Goal: Ask a question

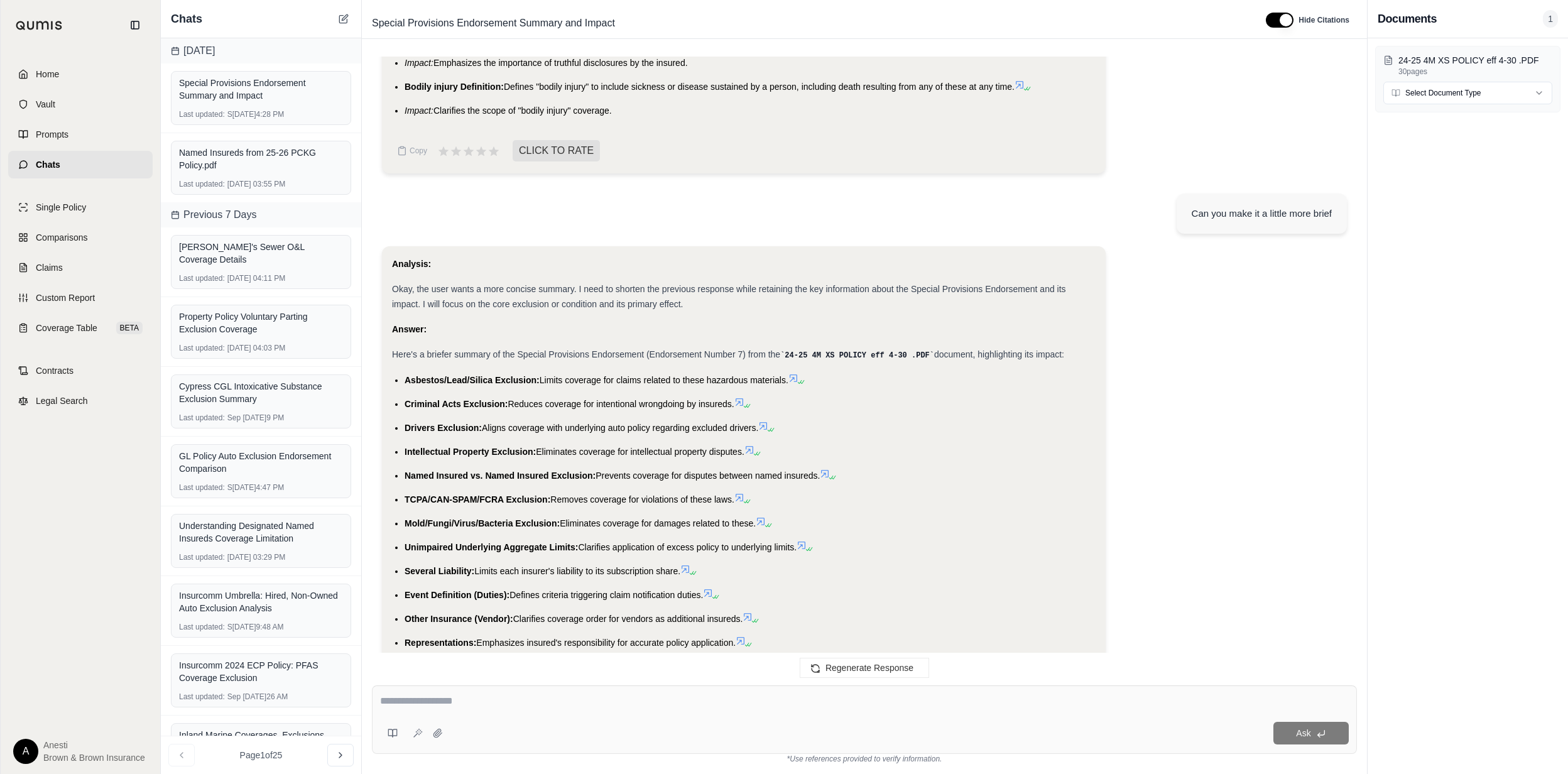
scroll to position [1893, 0]
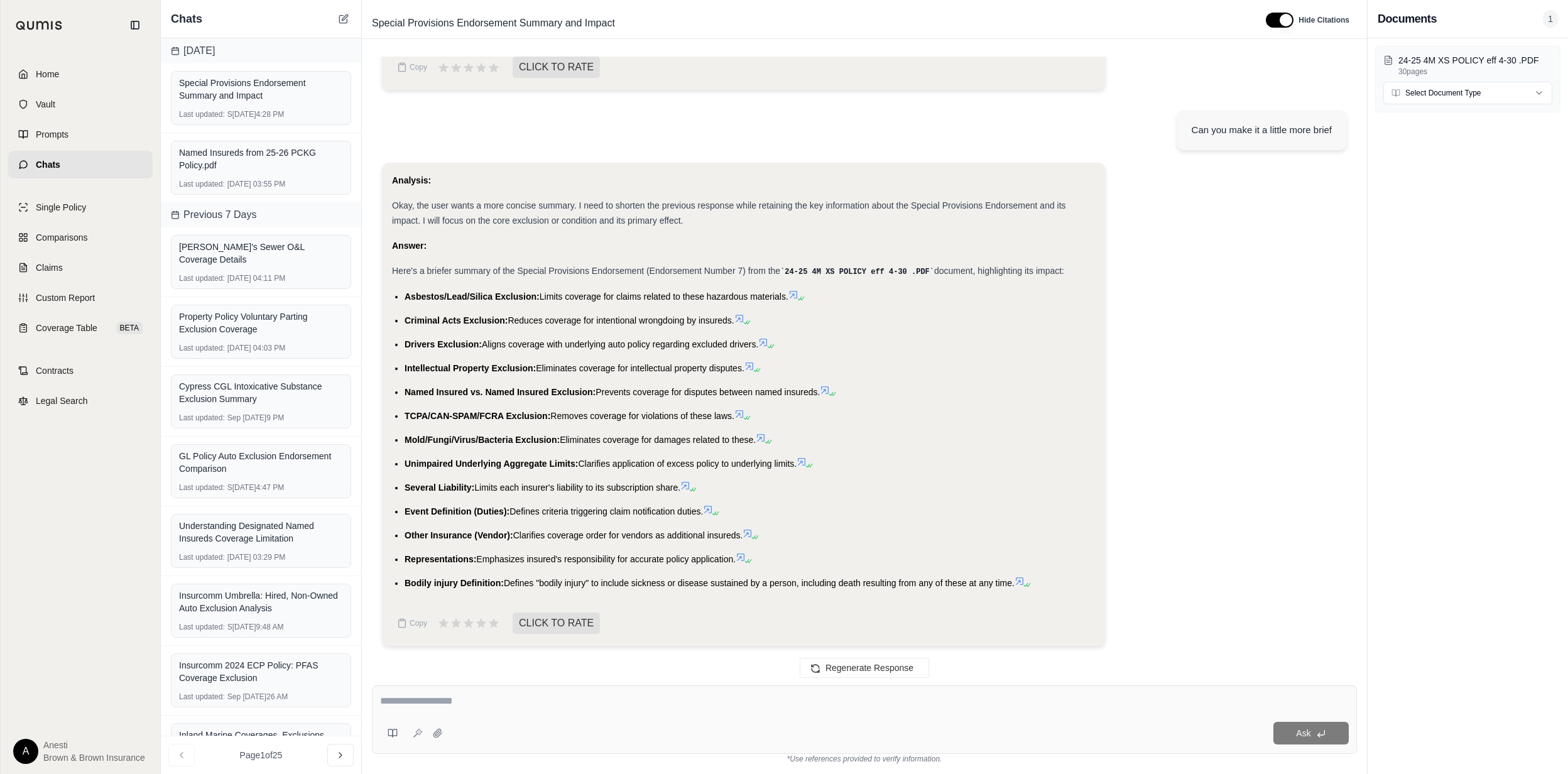
click at [797, 289] on li "Asbestos/Lead/Silica Exclusion: Limits coverage for claims related to these haz…" at bounding box center [749, 296] width 691 height 15
click at [797, 298] on icon at bounding box center [793, 295] width 10 height 10
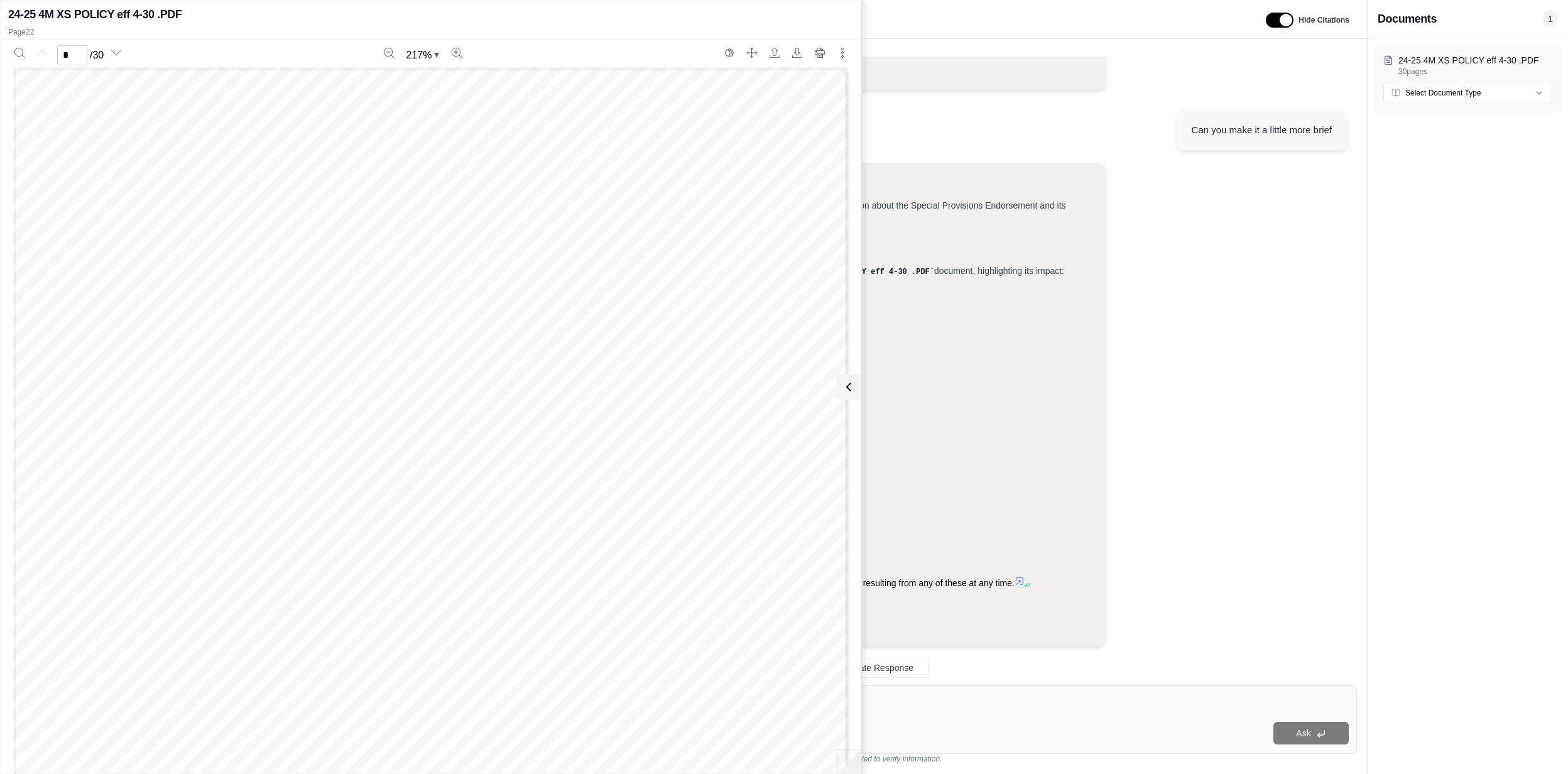
scroll to position [0, 0]
type input "**"
click at [851, 387] on icon at bounding box center [845, 387] width 15 height 15
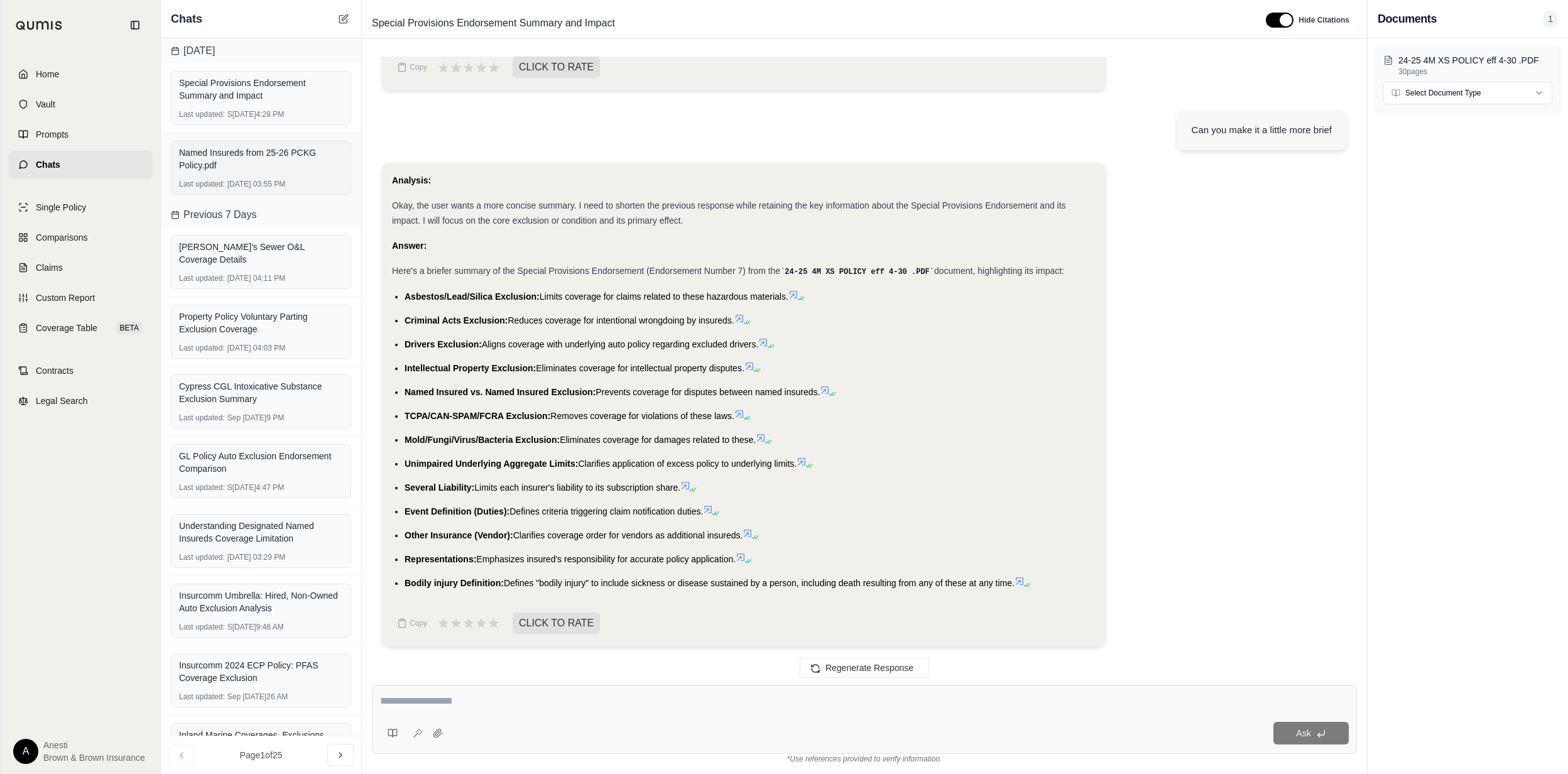
click at [278, 160] on div "Named Insureds from 25-26 PCKG Policy.pdf" at bounding box center [261, 158] width 164 height 25
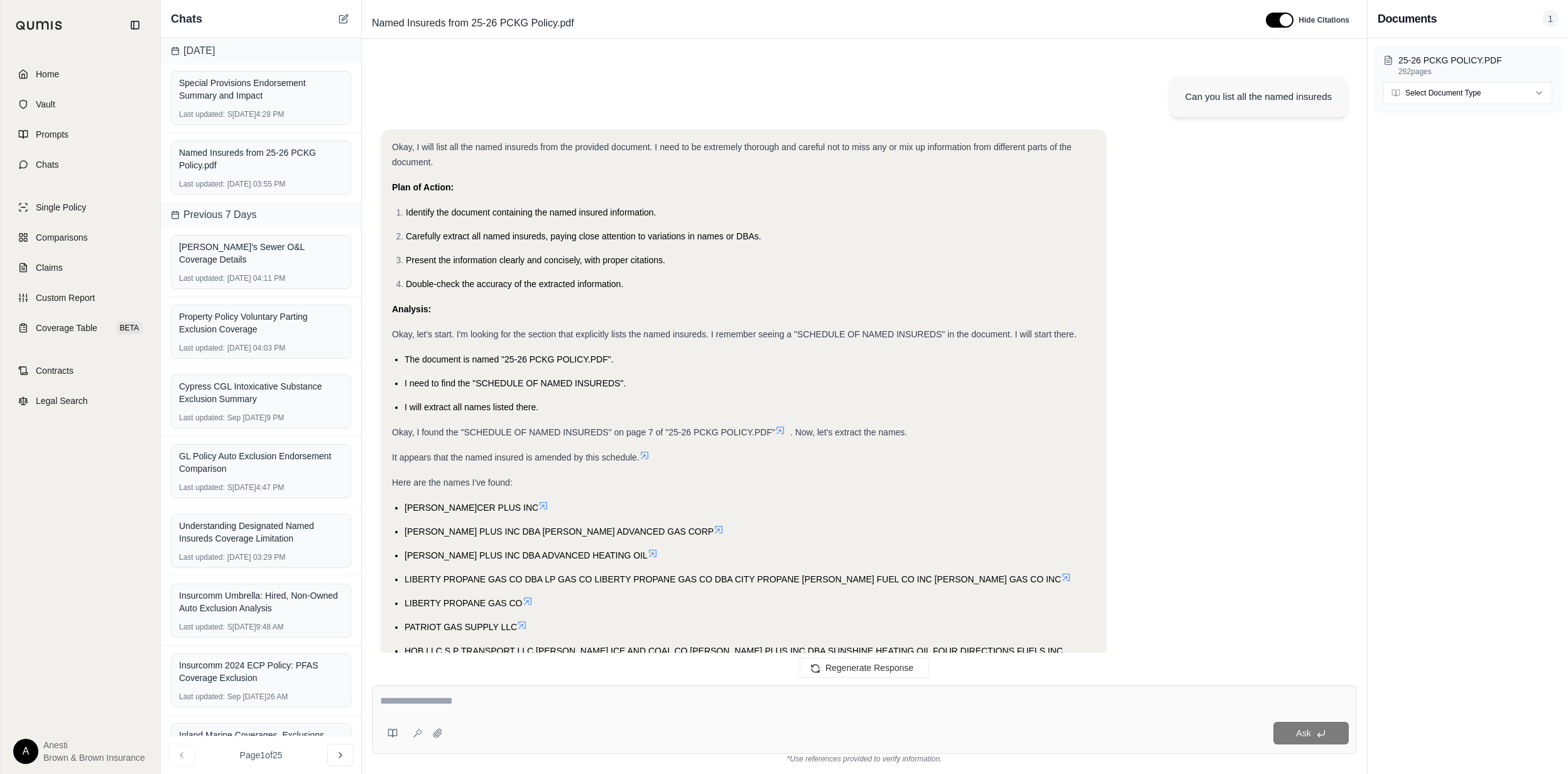
scroll to position [16928, 0]
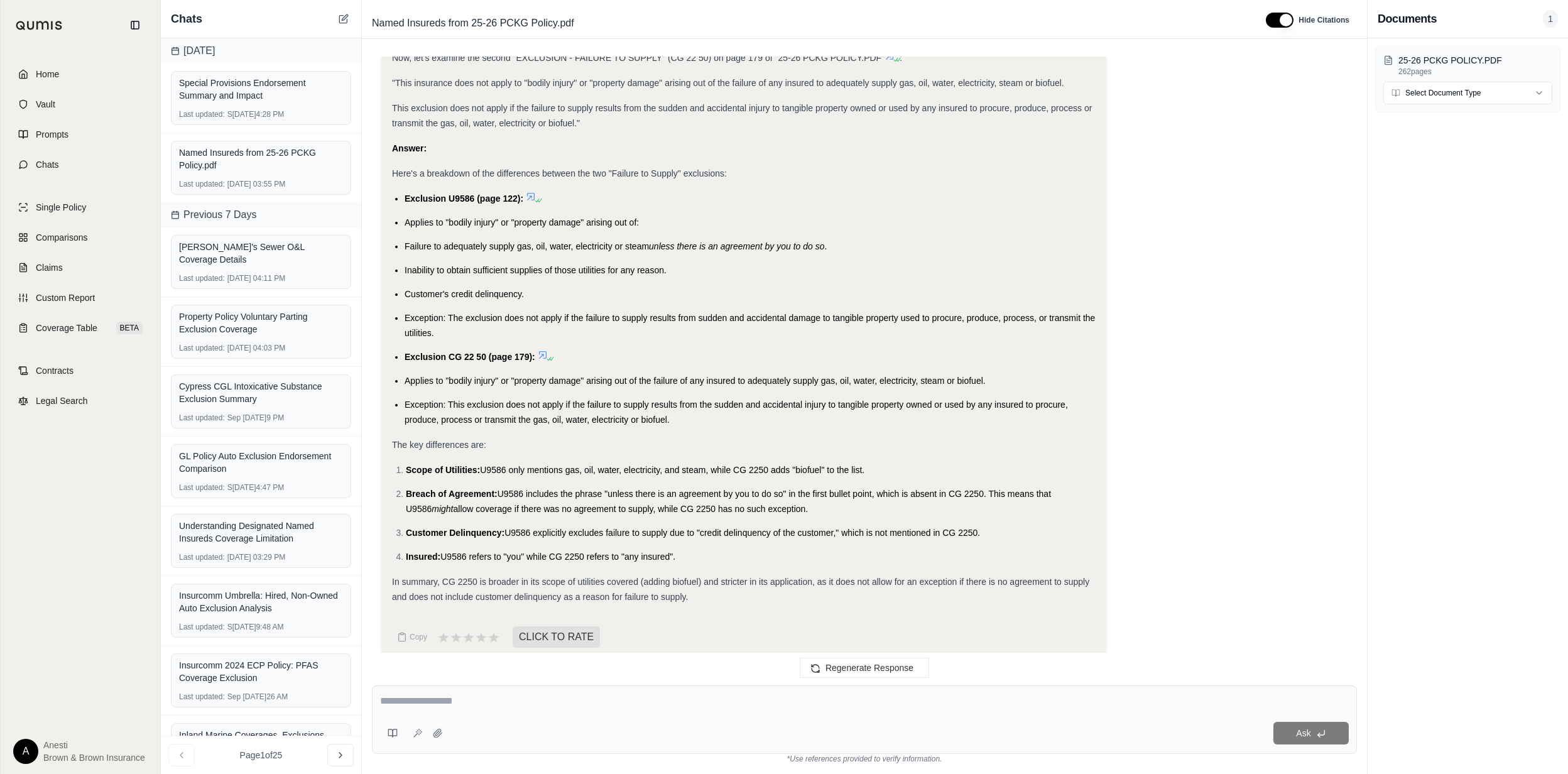
click at [549, 350] on span at bounding box center [544, 355] width 15 height 10
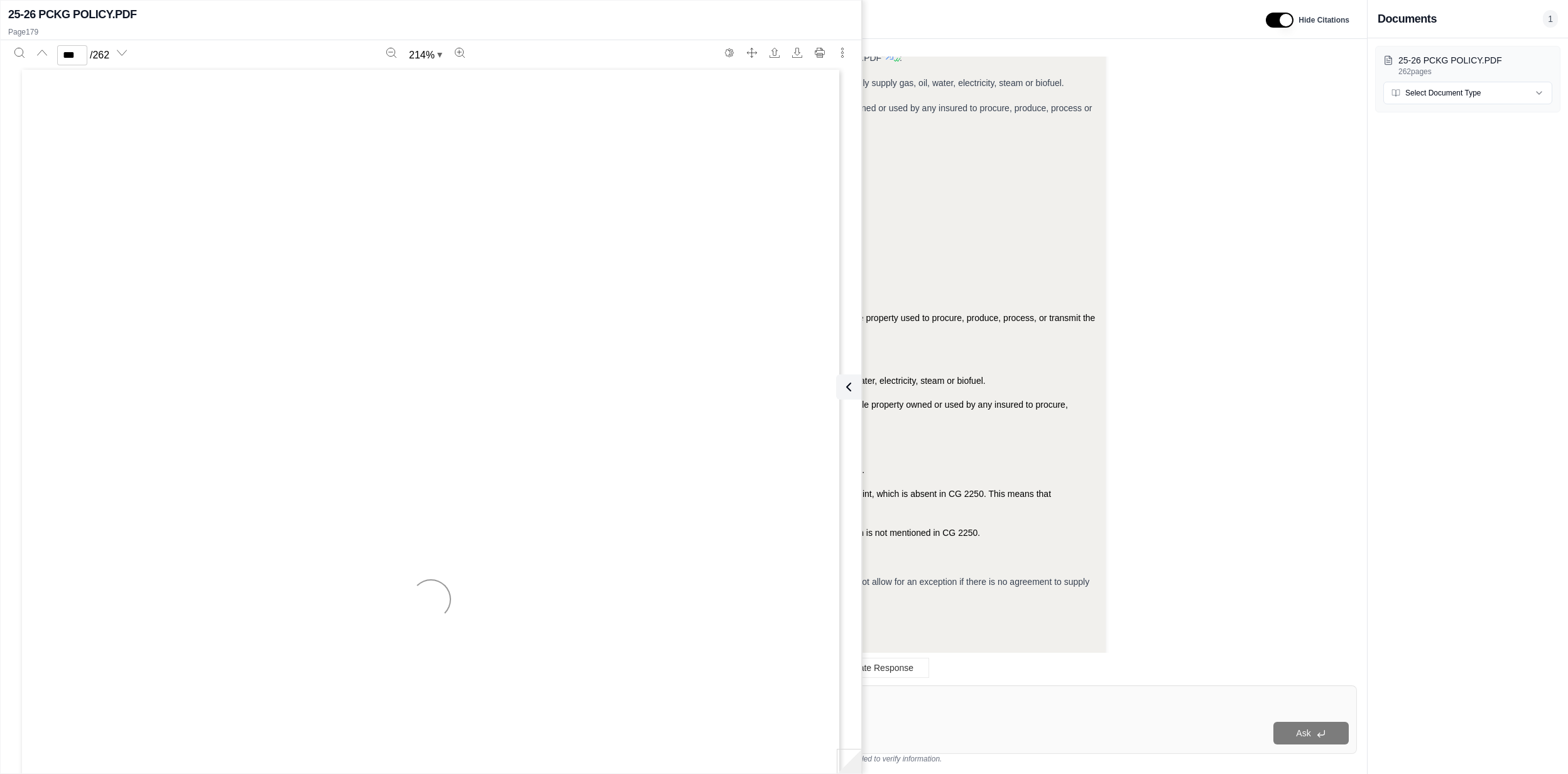
scroll to position [189395, 0]
click at [68, 46] on input "***" at bounding box center [72, 55] width 31 height 20
type input "***"
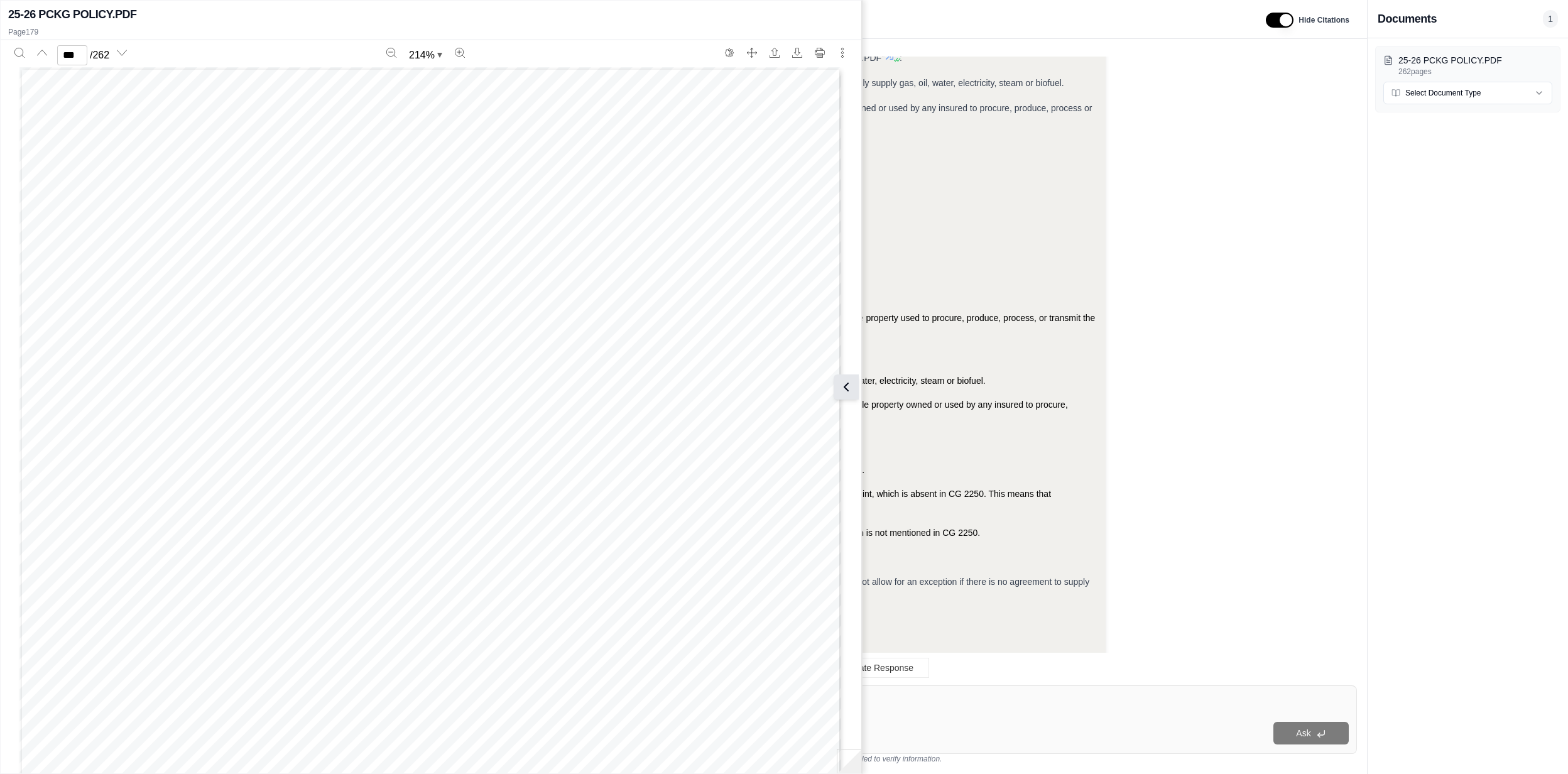
click at [845, 380] on icon at bounding box center [845, 387] width 15 height 15
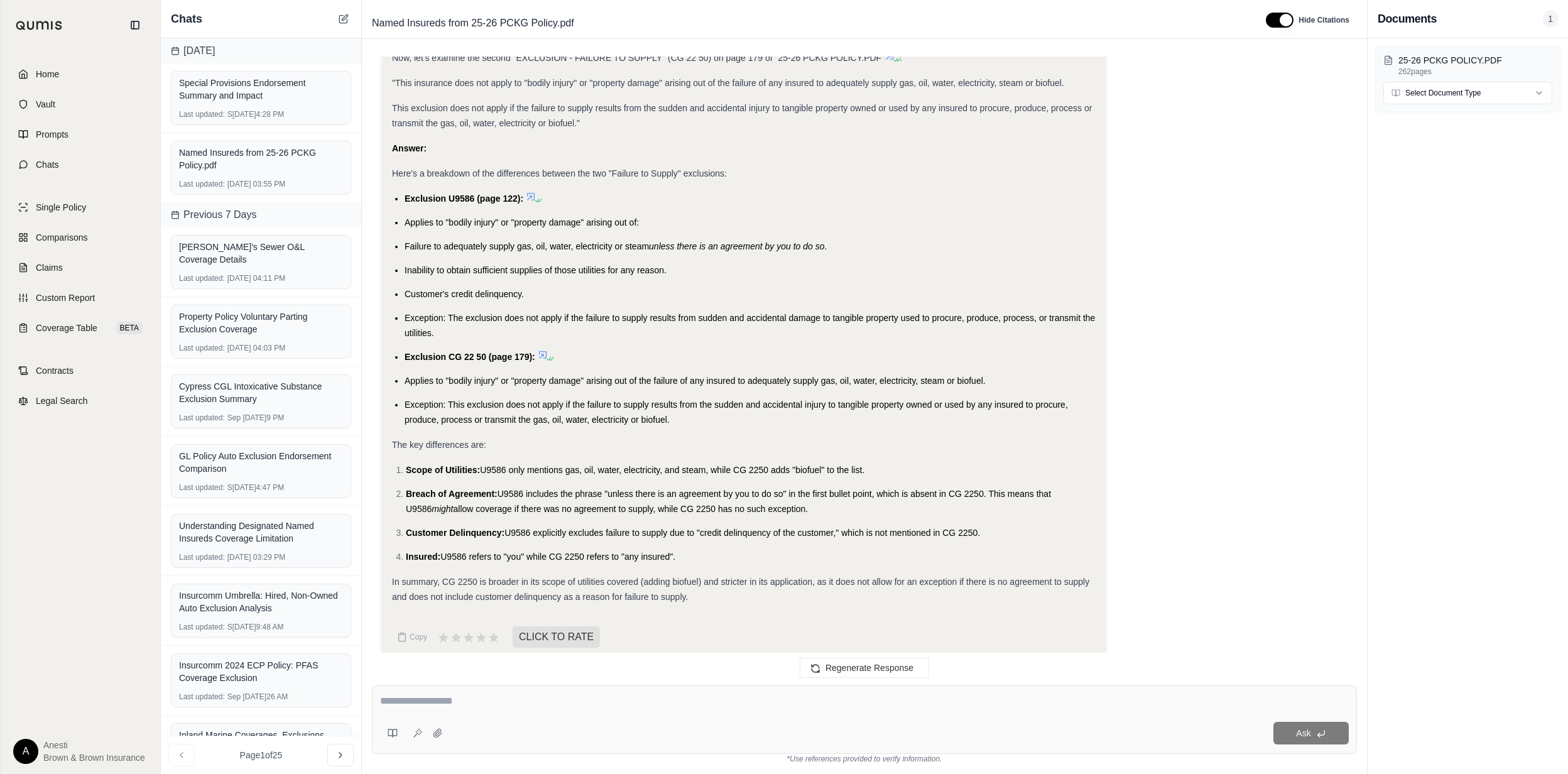
click at [801, 696] on textarea at bounding box center [864, 700] width 968 height 15
type textarea "**********"
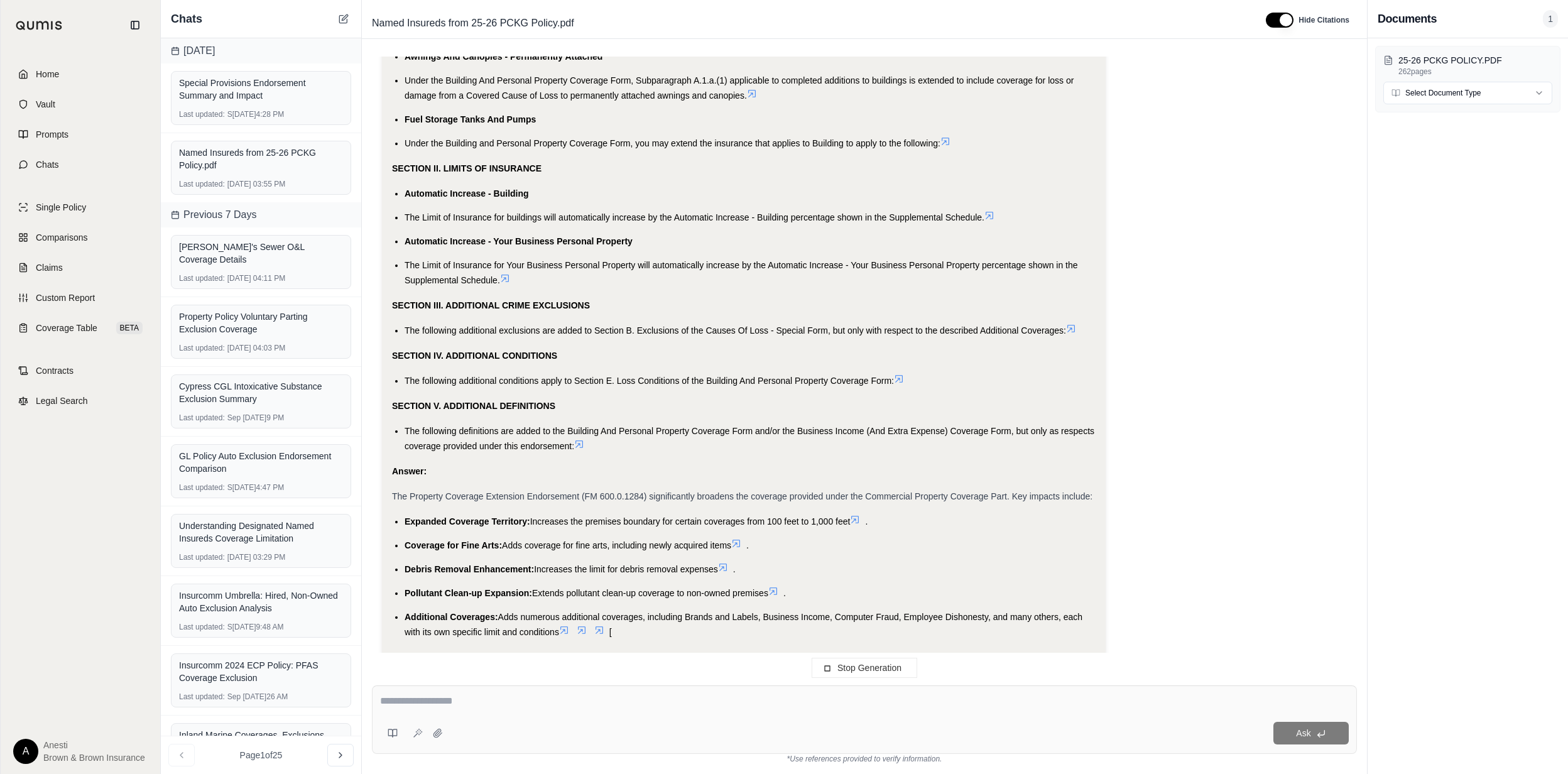
scroll to position [20372, 0]
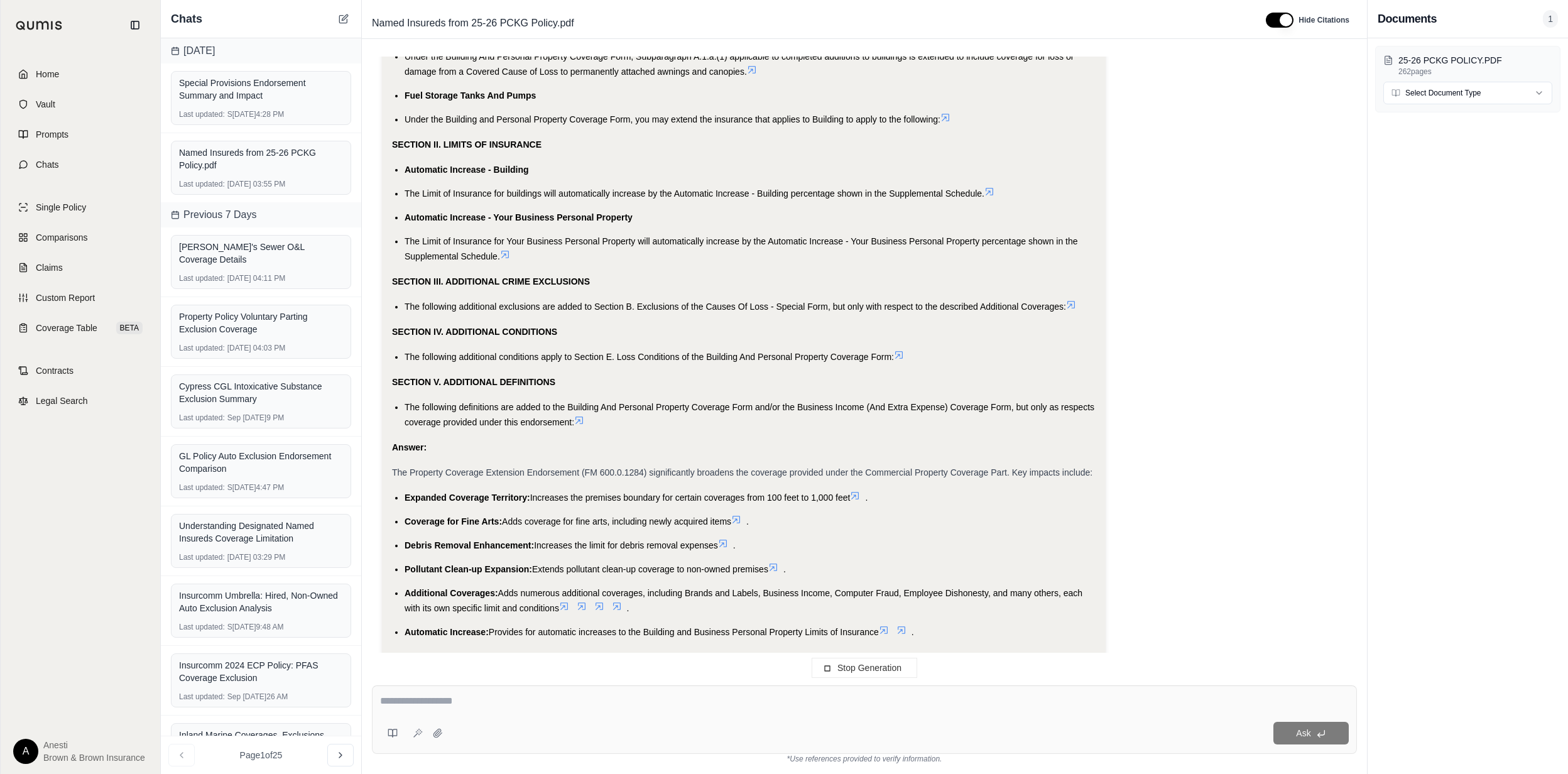
click at [405, 492] on span "Expanded Coverage Territory:" at bounding box center [466, 497] width 125 height 10
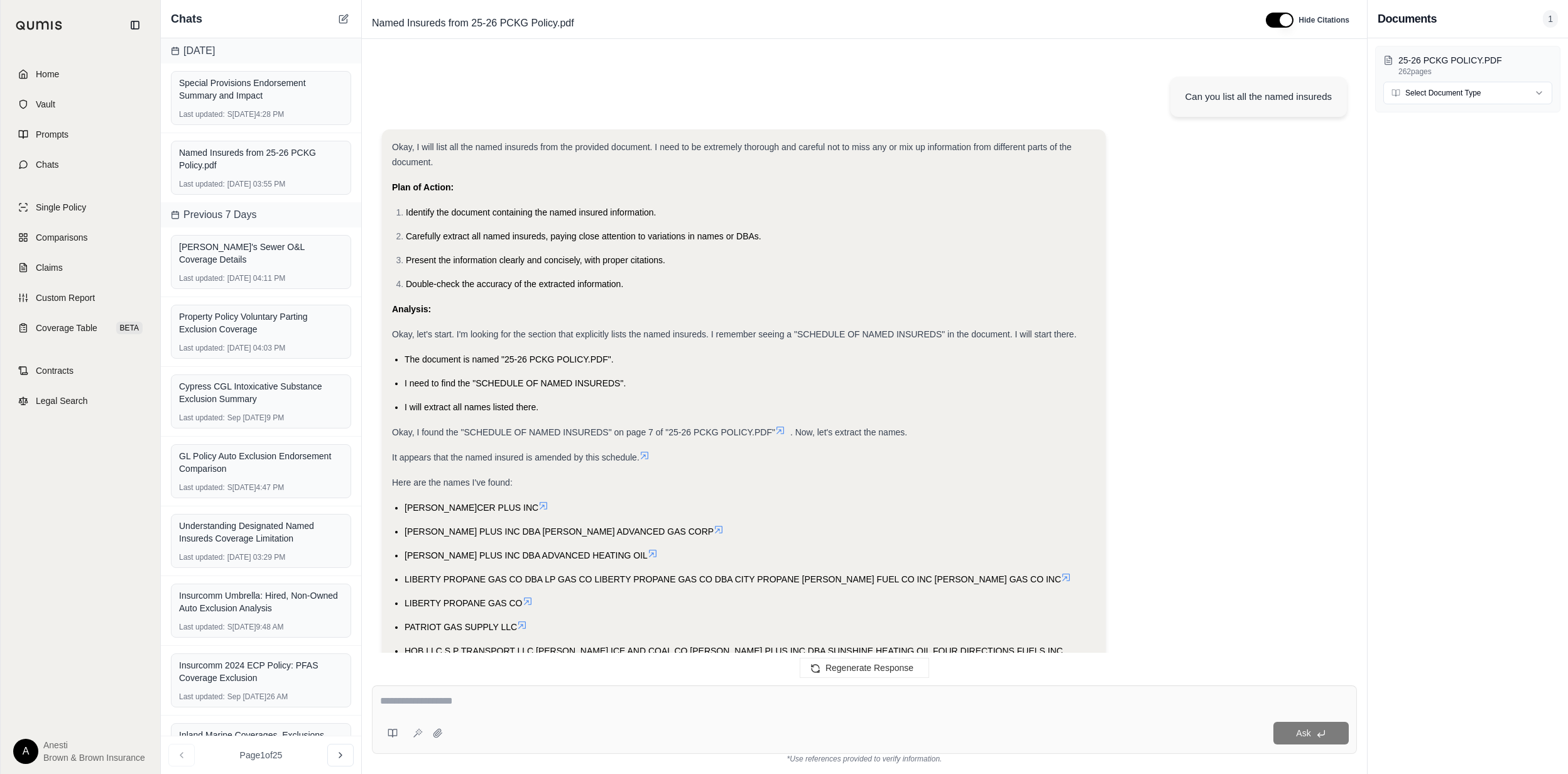
scroll to position [21075, 0]
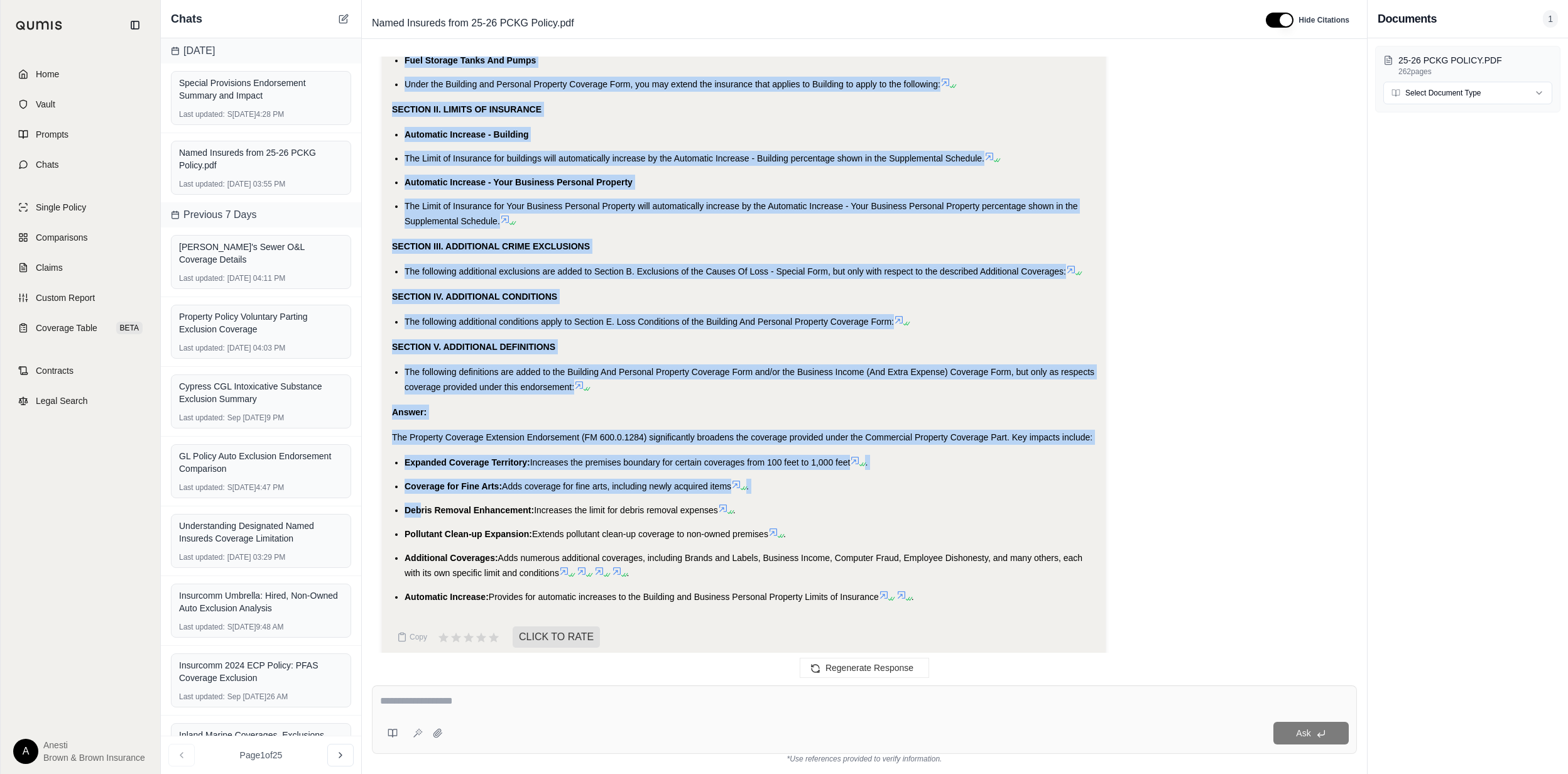
click at [422, 488] on div "Can you list all the named insureds Okay, I will list all the named insureds fr…" at bounding box center [864, 360] width 985 height 608
drag, startPoint x: 422, startPoint y: 488, endPoint x: 406, endPoint y: 454, distance: 37.6
click at [413, 481] on span "Coverage for Fine Arts:" at bounding box center [453, 486] width 98 height 10
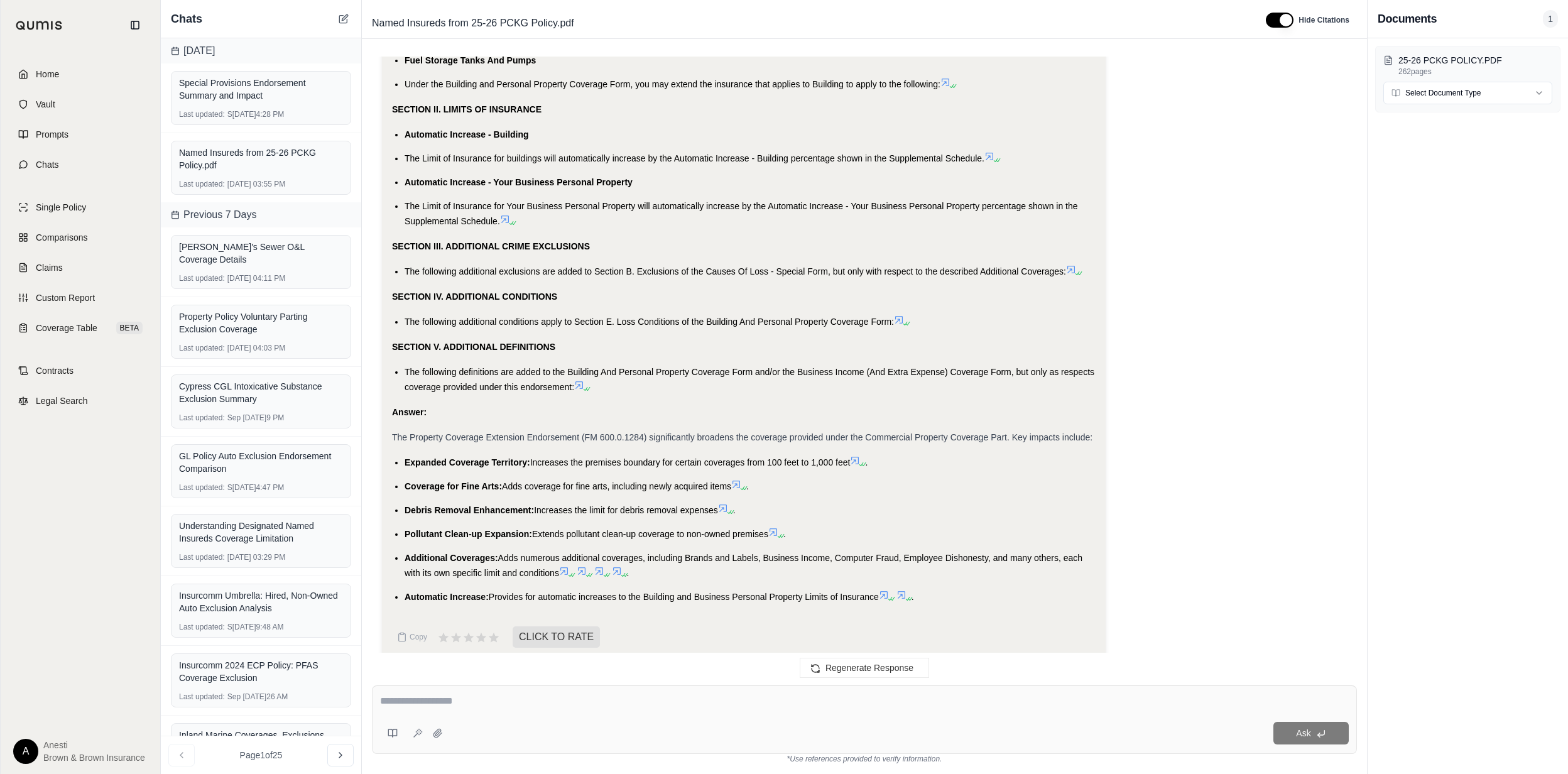
drag, startPoint x: 403, startPoint y: 444, endPoint x: 881, endPoint y: 589, distance: 499.5
click at [881, 589] on ul "Expanded Coverage Territory: Increases the premises boundary for certain covera…" at bounding box center [744, 529] width 703 height 150
copy ul "Expanded Coverage Territory: Increases the premises boundary for certain covera…"
